Goal: Task Accomplishment & Management: Manage account settings

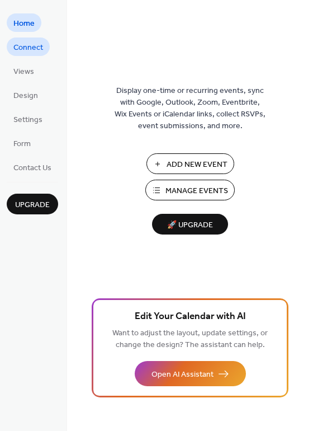
click at [22, 45] on span "Connect" at bounding box center [28, 48] width 30 height 12
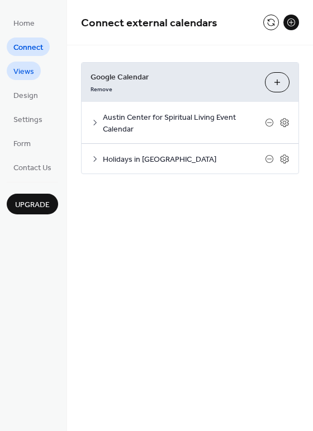
click at [22, 72] on span "Views" at bounding box center [23, 72] width 21 height 12
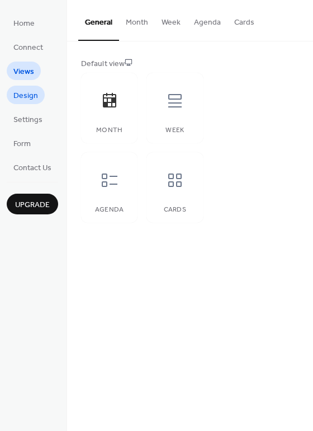
click at [22, 95] on span "Design" at bounding box center [25, 96] width 25 height 12
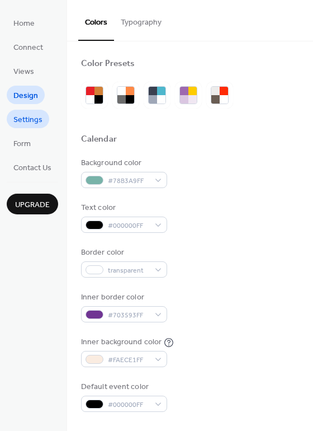
click at [23, 120] on span "Settings" at bounding box center [27, 120] width 29 height 12
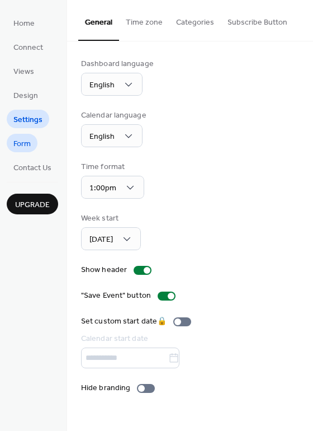
click at [25, 147] on span "Form" at bounding box center [21, 144] width 17 height 12
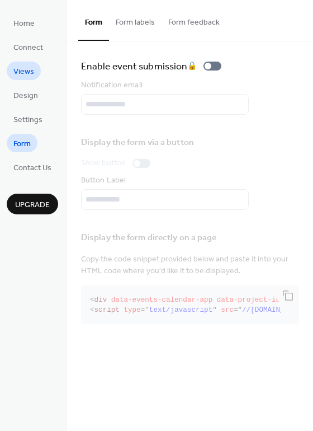
click at [29, 75] on span "Views" at bounding box center [23, 72] width 21 height 12
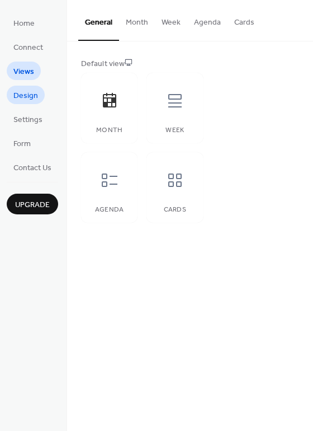
click at [30, 91] on span "Design" at bounding box center [25, 96] width 25 height 12
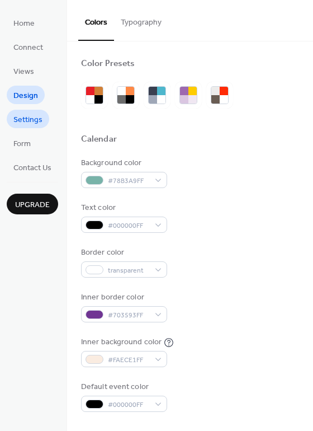
click at [30, 116] on span "Settings" at bounding box center [27, 120] width 29 height 12
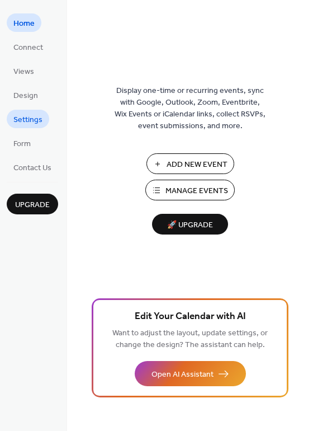
click at [23, 118] on span "Settings" at bounding box center [27, 120] width 29 height 12
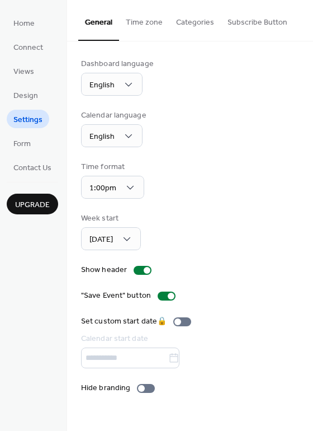
click at [197, 24] on button "Categories" at bounding box center [194, 20] width 51 height 40
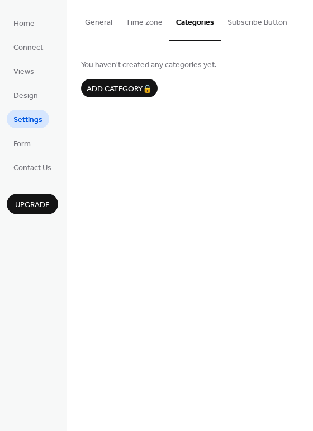
click at [237, 22] on button "Subscribe Button" at bounding box center [257, 20] width 73 height 40
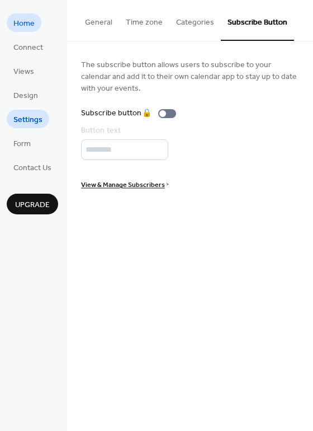
click at [21, 25] on span "Home" at bounding box center [23, 24] width 21 height 12
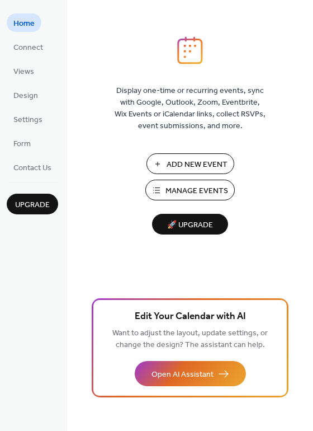
click at [192, 190] on span "Manage Events" at bounding box center [197, 191] width 63 height 12
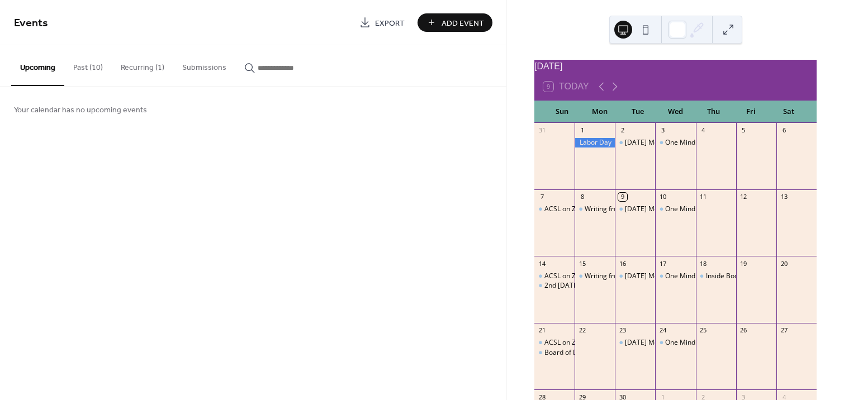
click at [619, 29] on button at bounding box center [624, 30] width 18 height 18
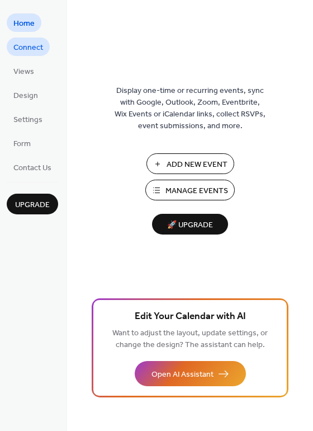
click at [27, 47] on span "Connect" at bounding box center [28, 48] width 30 height 12
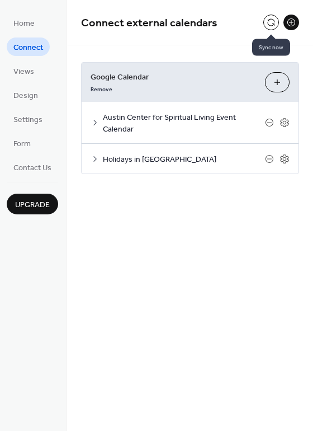
click at [268, 22] on button at bounding box center [271, 23] width 16 height 16
